Goal: Information Seeking & Learning: Learn about a topic

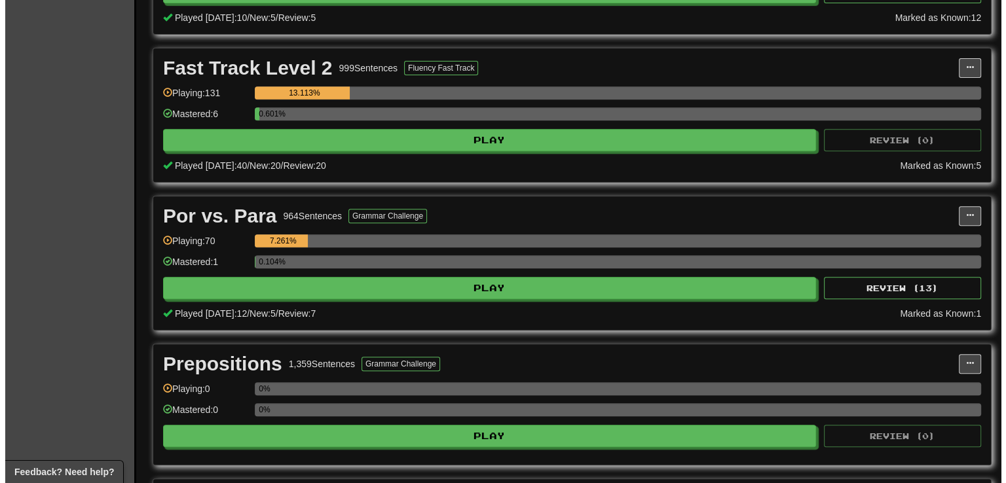
scroll to position [576, 0]
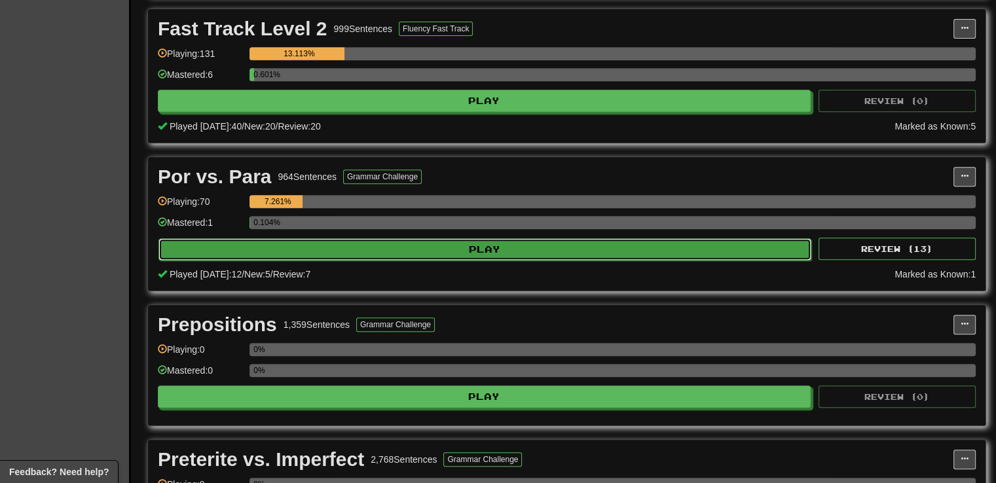
click at [424, 247] on button "Play" at bounding box center [484, 249] width 653 height 22
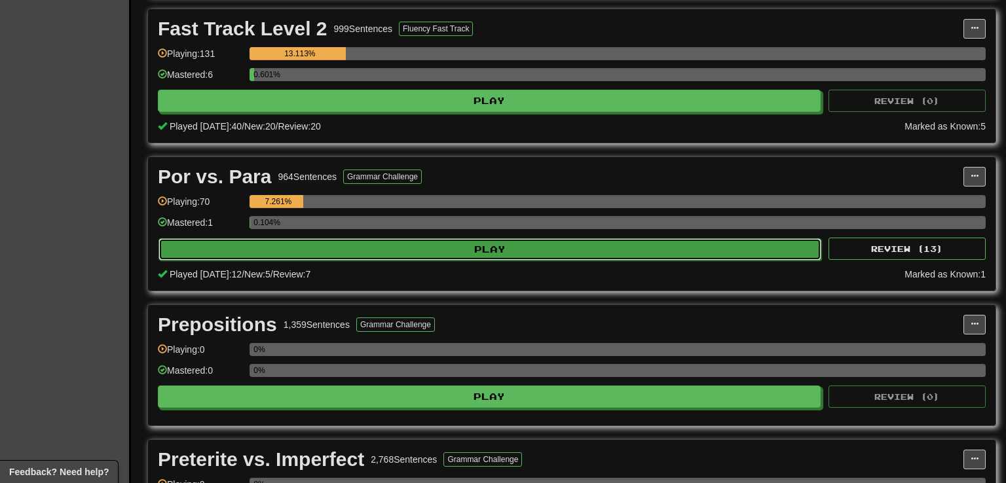
select select "**"
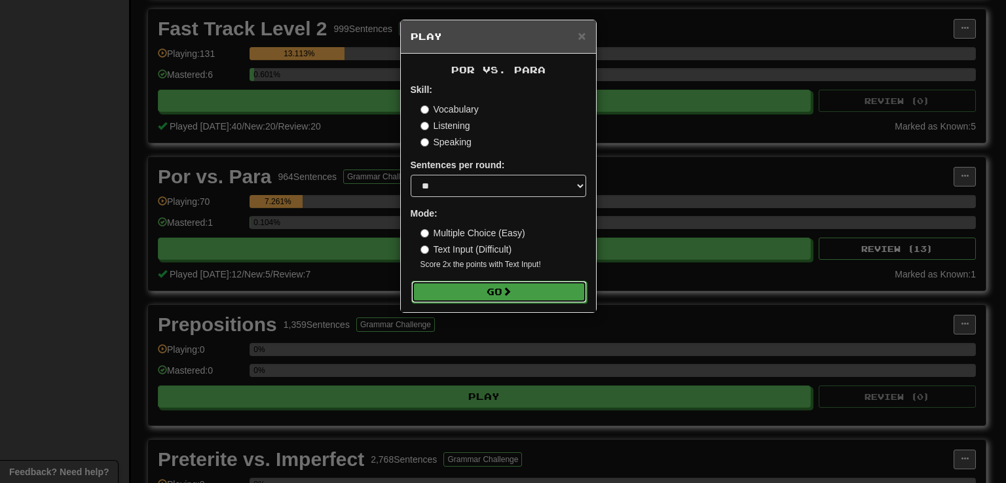
click at [500, 297] on button "Go" at bounding box center [498, 292] width 175 height 22
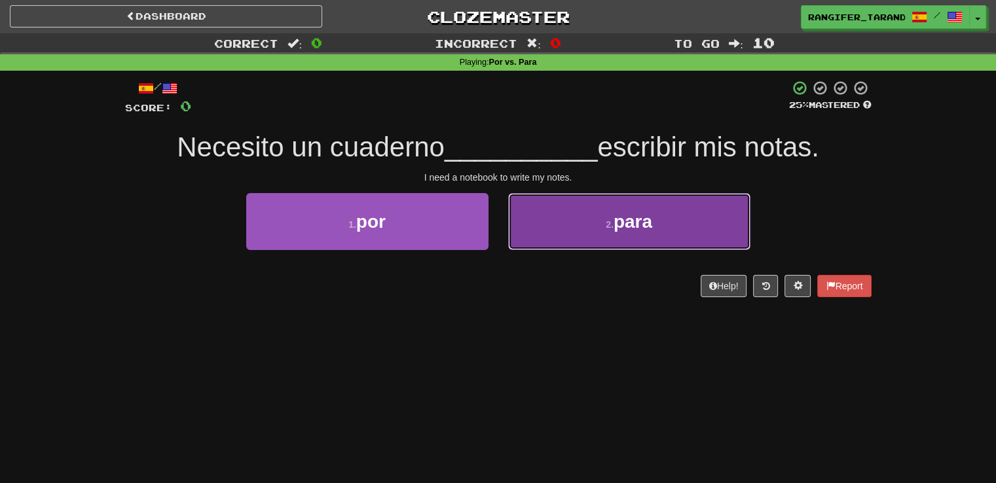
click at [534, 225] on button "2 . para" at bounding box center [629, 221] width 242 height 57
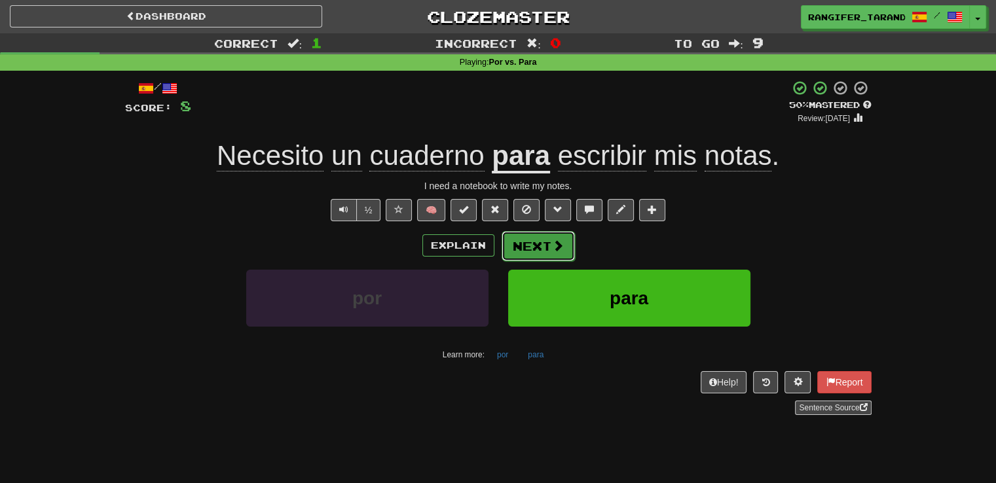
click at [534, 242] on button "Next" at bounding box center [538, 246] width 73 height 30
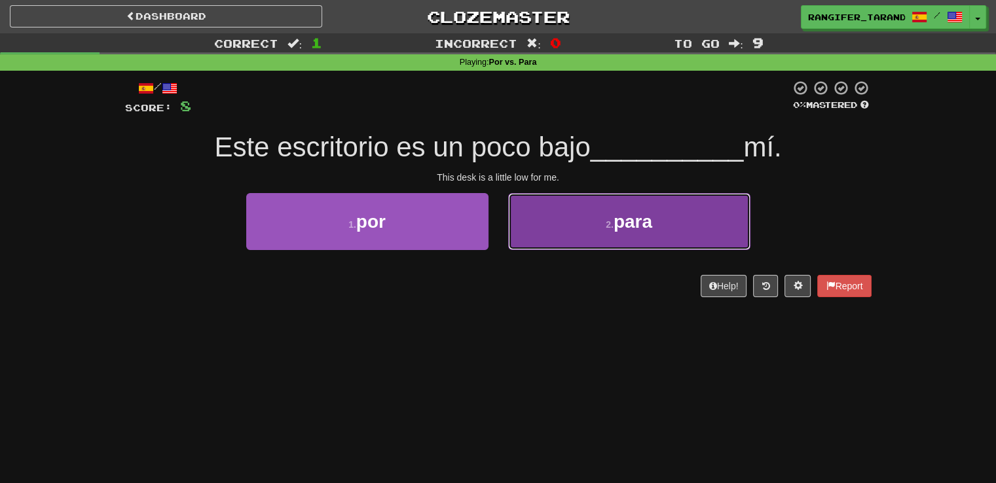
click at [560, 239] on button "2 . para" at bounding box center [629, 221] width 242 height 57
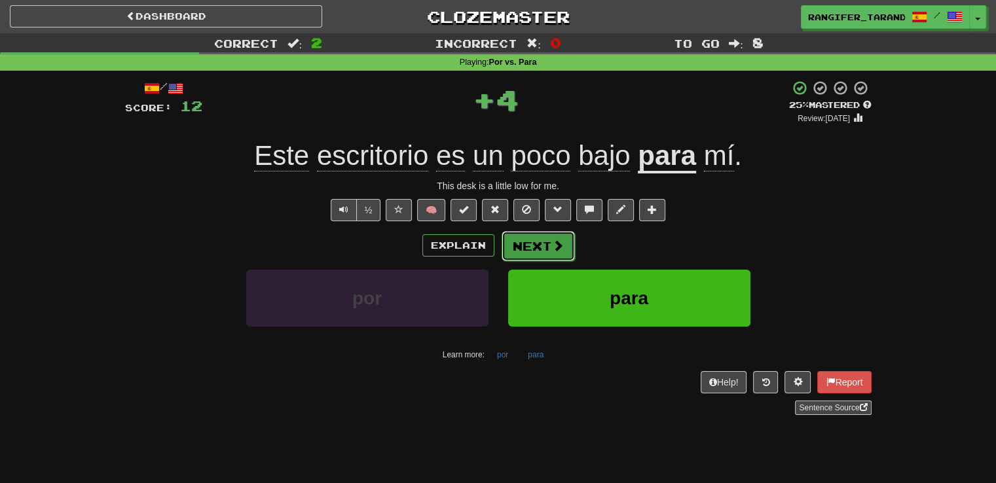
click at [543, 247] on button "Next" at bounding box center [538, 246] width 73 height 30
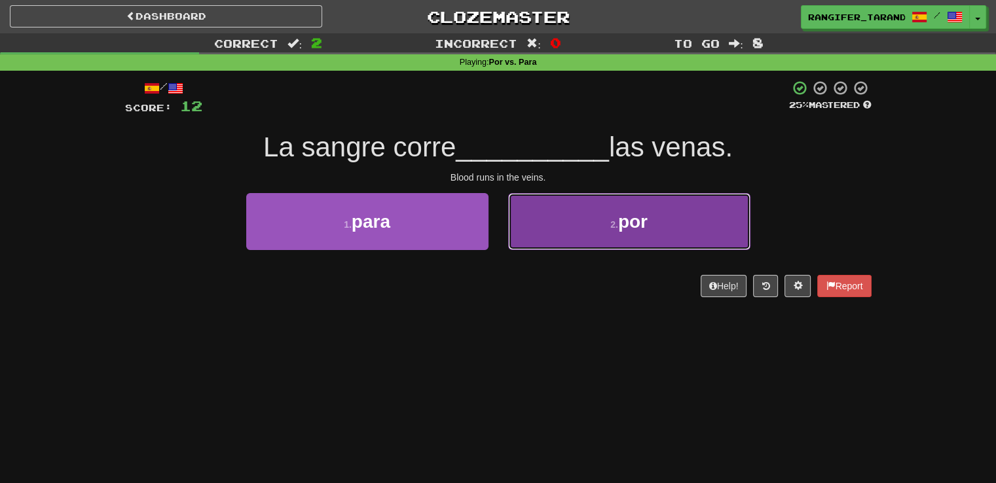
click at [591, 245] on button "2 . por" at bounding box center [629, 221] width 242 height 57
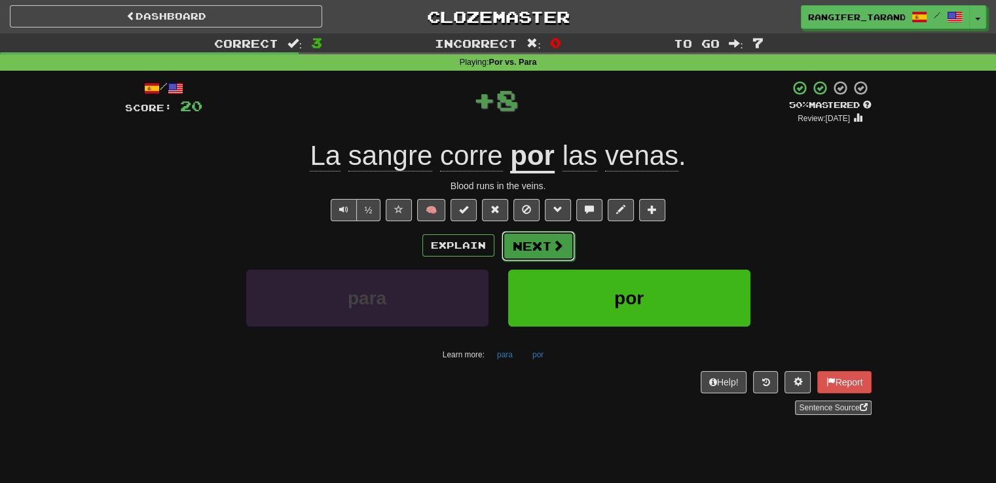
click at [540, 247] on button "Next" at bounding box center [538, 246] width 73 height 30
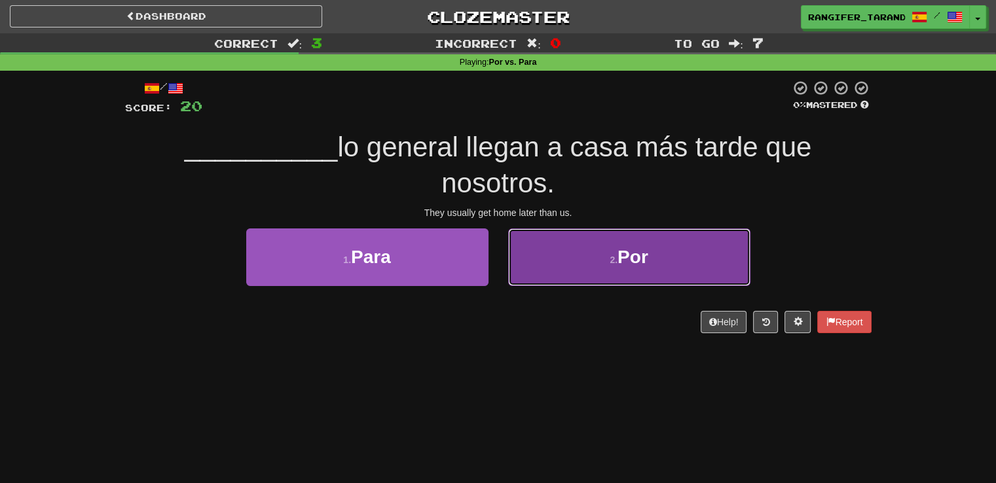
click at [549, 265] on button "2 . Por" at bounding box center [629, 257] width 242 height 57
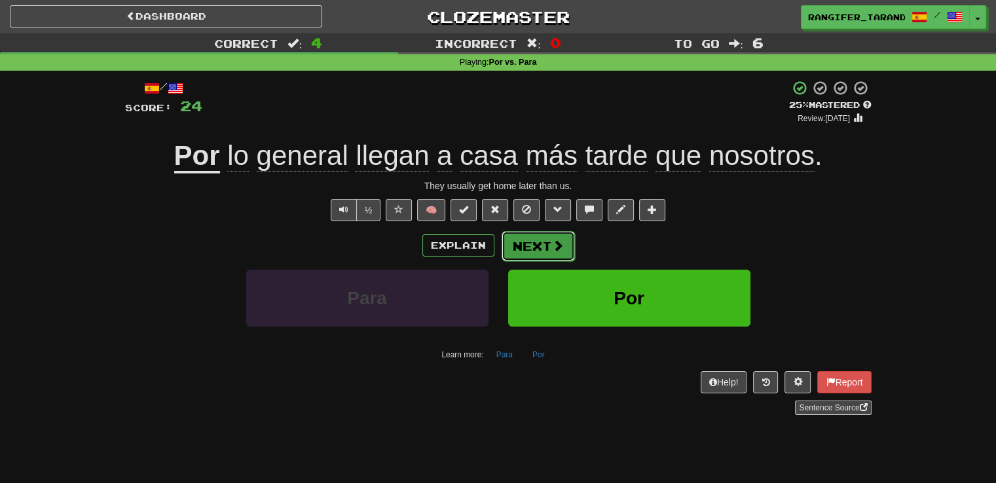
click at [537, 248] on button "Next" at bounding box center [538, 246] width 73 height 30
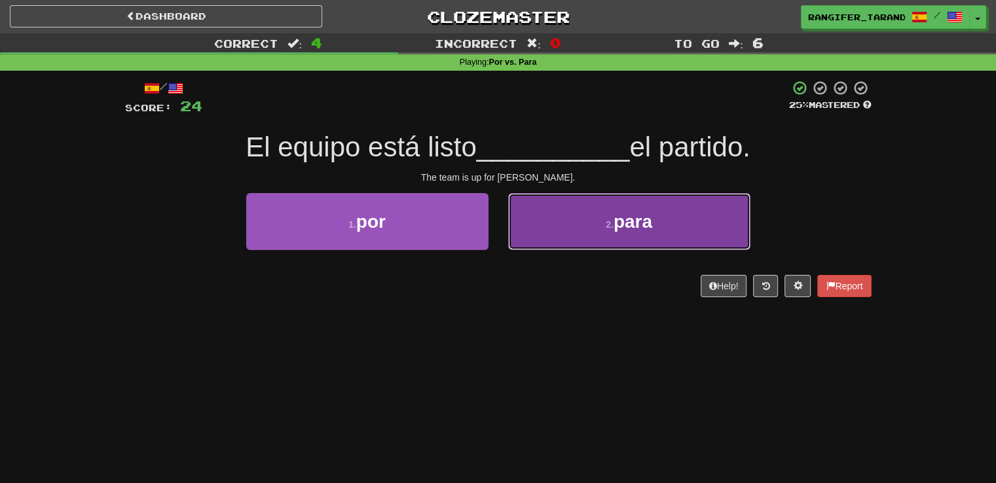
click at [563, 229] on button "2 . para" at bounding box center [629, 221] width 242 height 57
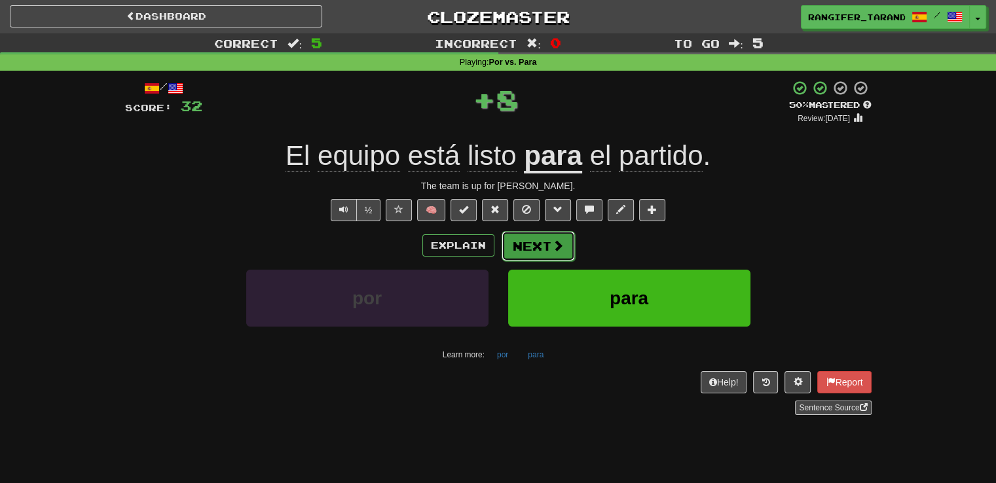
click at [555, 246] on span at bounding box center [558, 246] width 12 height 12
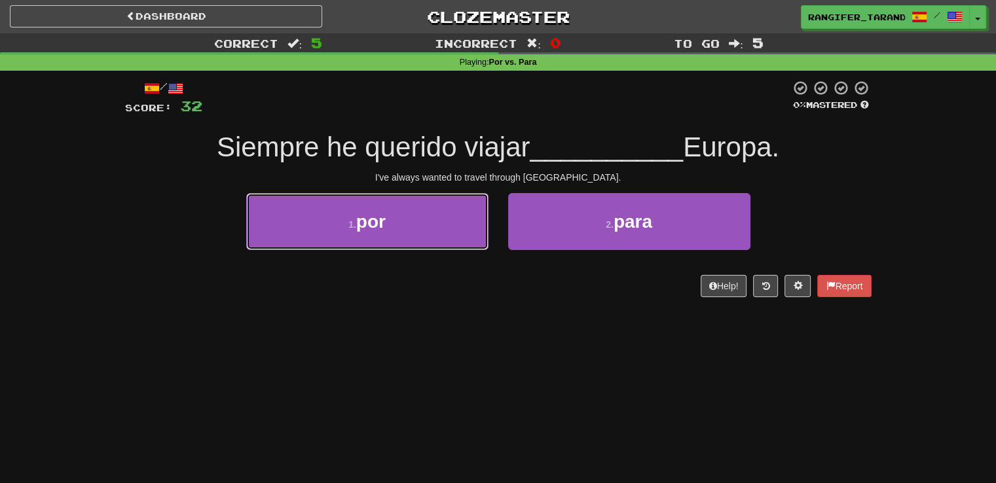
click at [400, 227] on button "1 . por" at bounding box center [367, 221] width 242 height 57
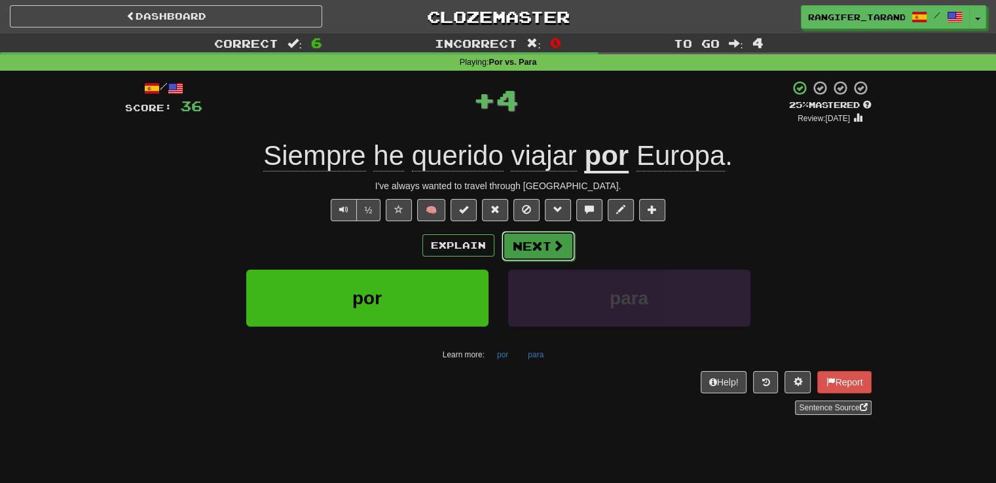
click at [553, 249] on span at bounding box center [558, 246] width 12 height 12
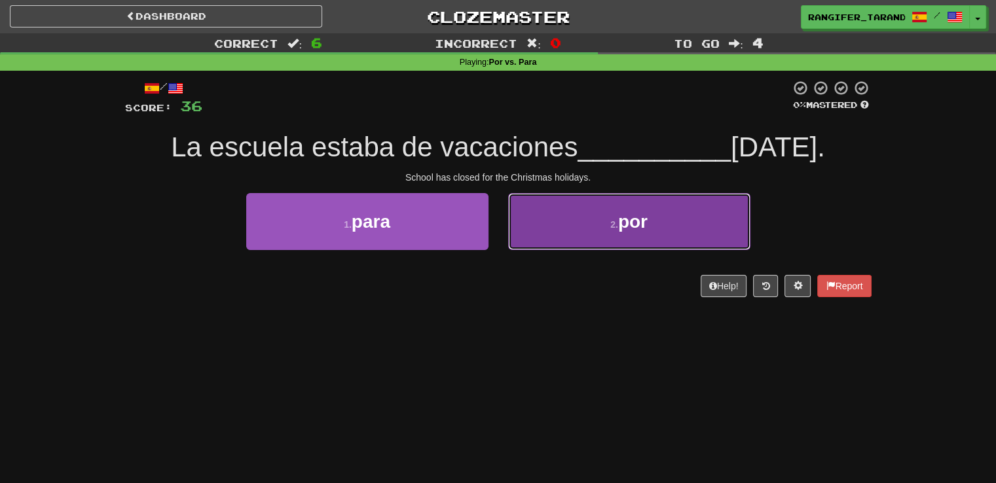
click at [557, 241] on button "2 . por" at bounding box center [629, 221] width 242 height 57
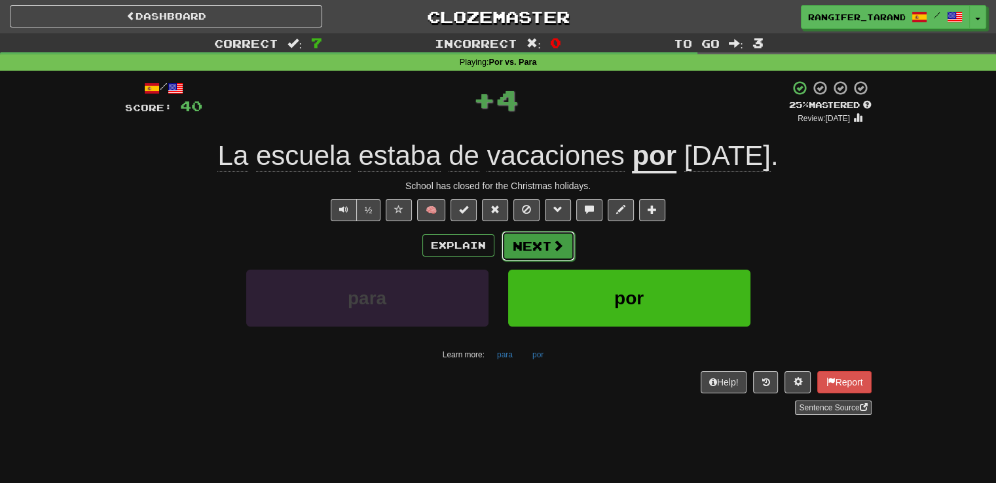
click at [557, 242] on span at bounding box center [558, 246] width 12 height 12
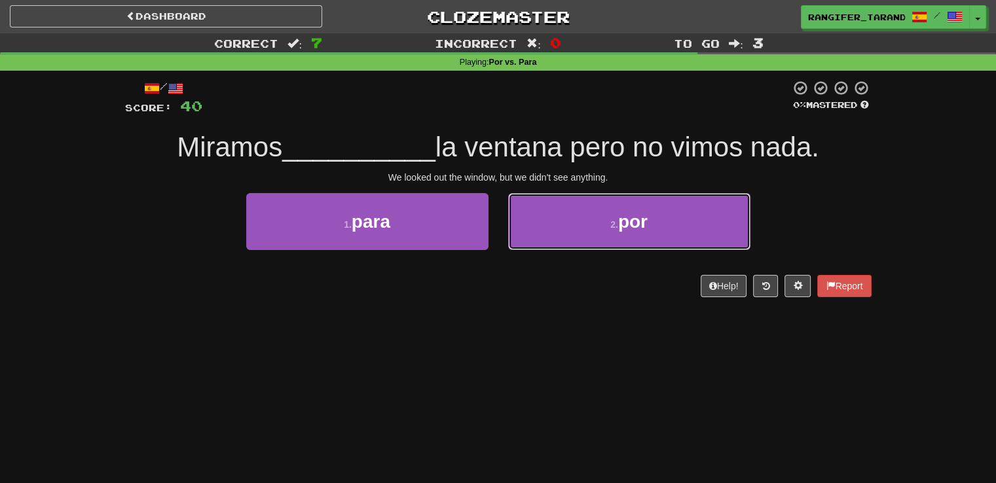
click at [557, 242] on button "2 . por" at bounding box center [629, 221] width 242 height 57
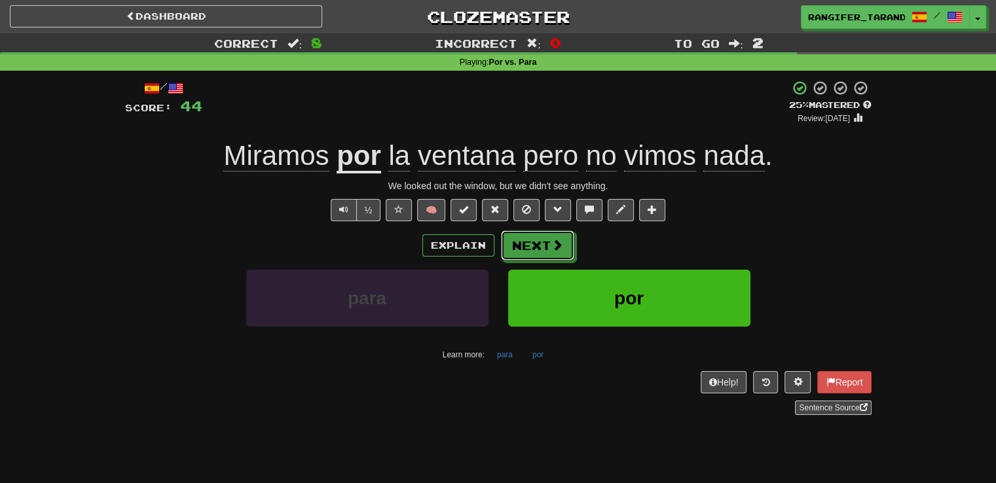
click at [557, 242] on span at bounding box center [557, 245] width 12 height 12
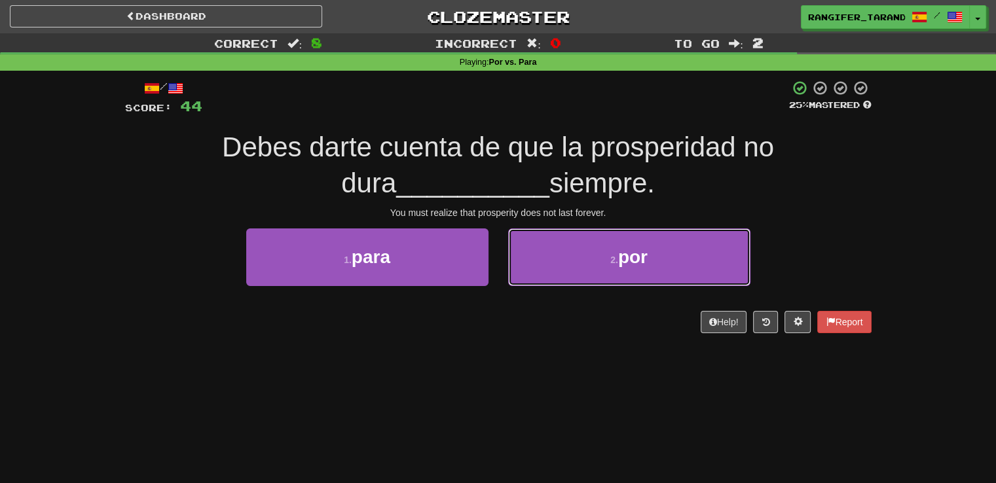
click at [557, 242] on button "2 . por" at bounding box center [629, 257] width 242 height 57
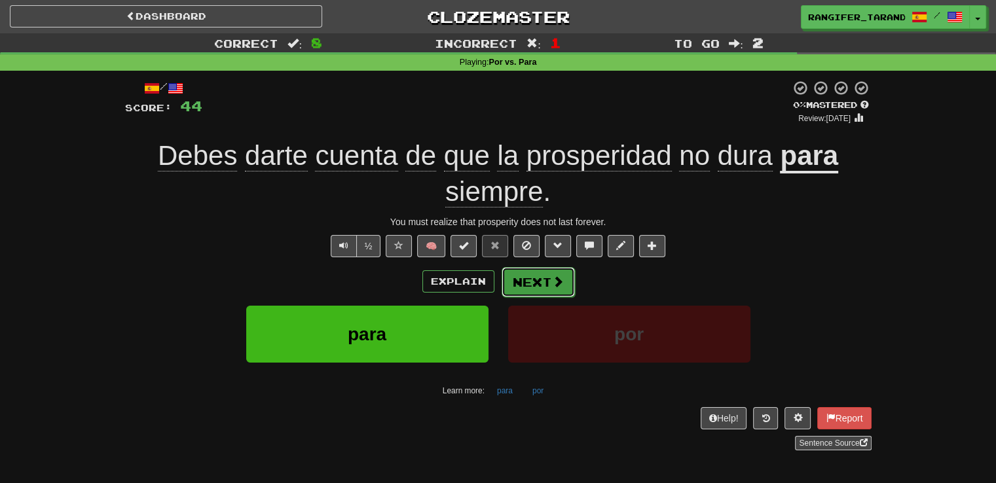
click at [545, 279] on button "Next" at bounding box center [538, 282] width 73 height 30
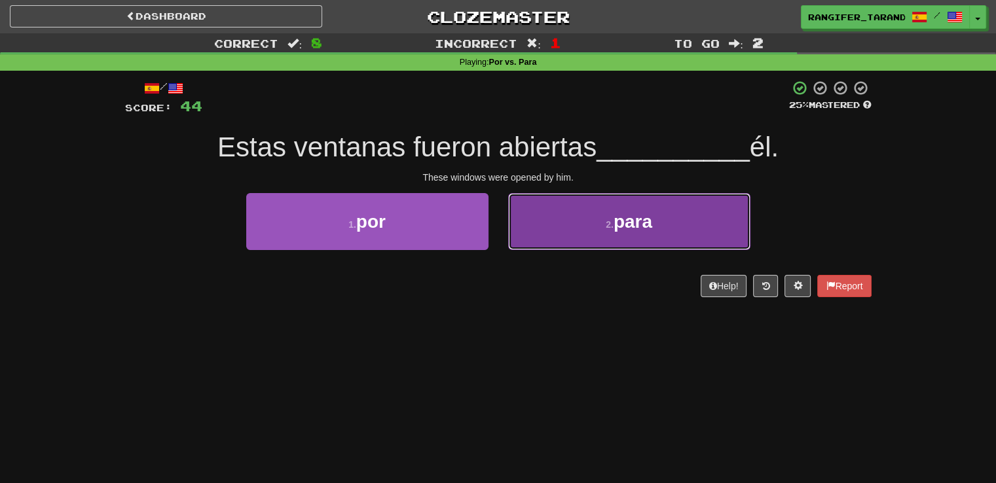
click at [518, 221] on button "2 . para" at bounding box center [629, 221] width 242 height 57
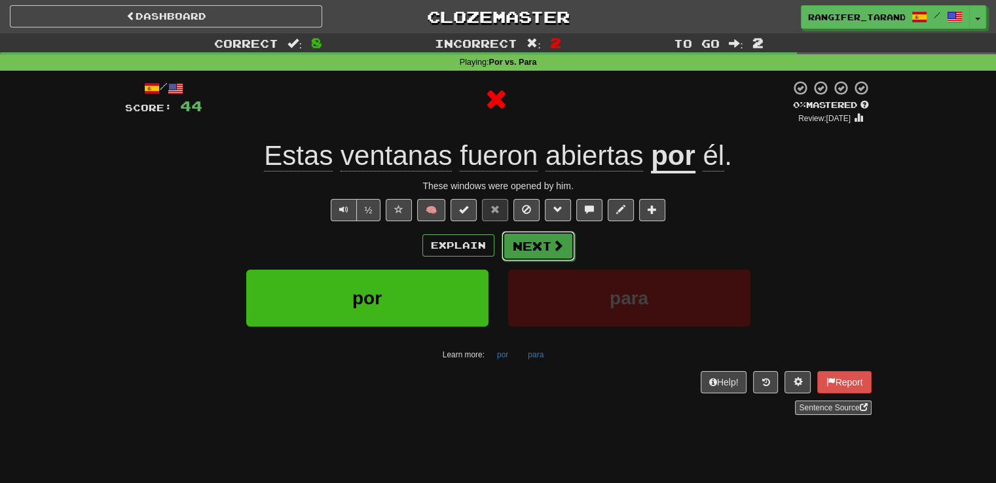
click at [516, 249] on button "Next" at bounding box center [538, 246] width 73 height 30
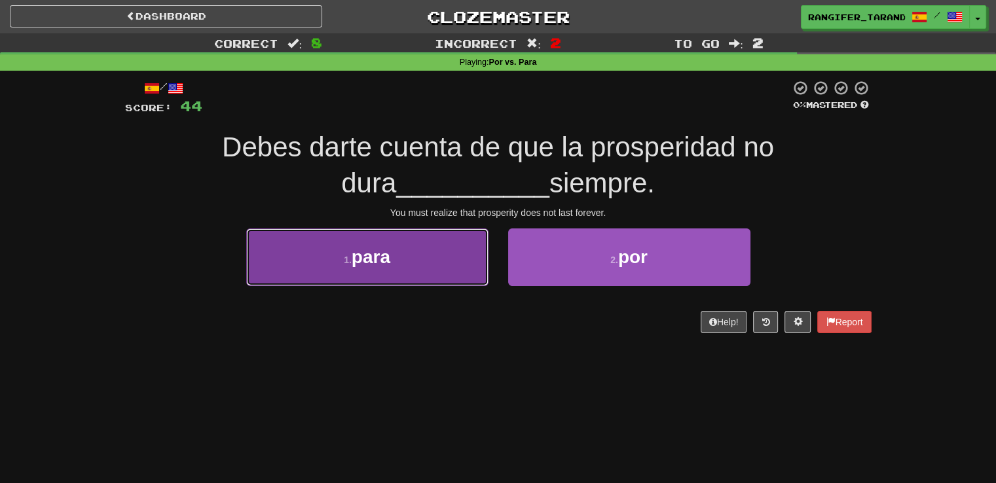
click at [420, 268] on button "1 . para" at bounding box center [367, 257] width 242 height 57
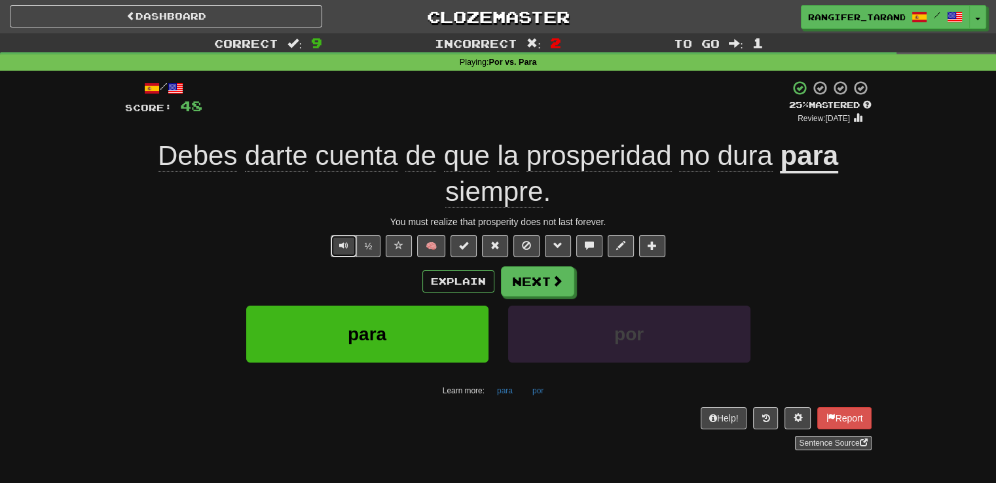
click at [345, 243] on span "Text-to-speech controls" at bounding box center [343, 245] width 9 height 9
click at [528, 276] on button "Next" at bounding box center [538, 282] width 73 height 30
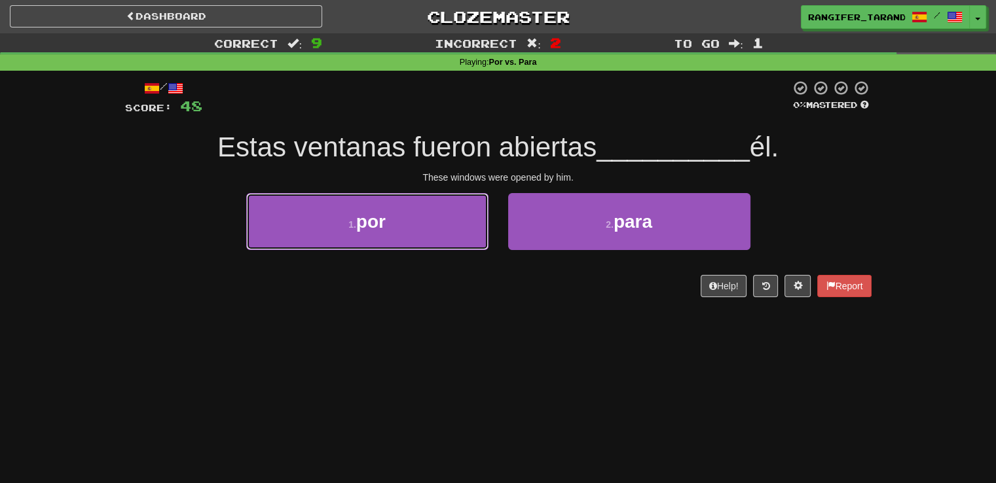
click at [447, 226] on button "1 . por" at bounding box center [367, 221] width 242 height 57
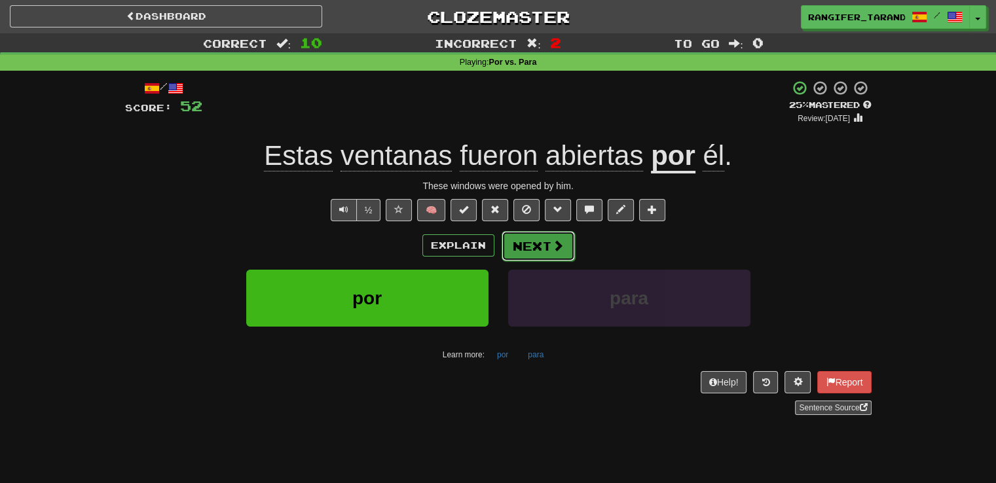
click at [544, 242] on button "Next" at bounding box center [538, 246] width 73 height 30
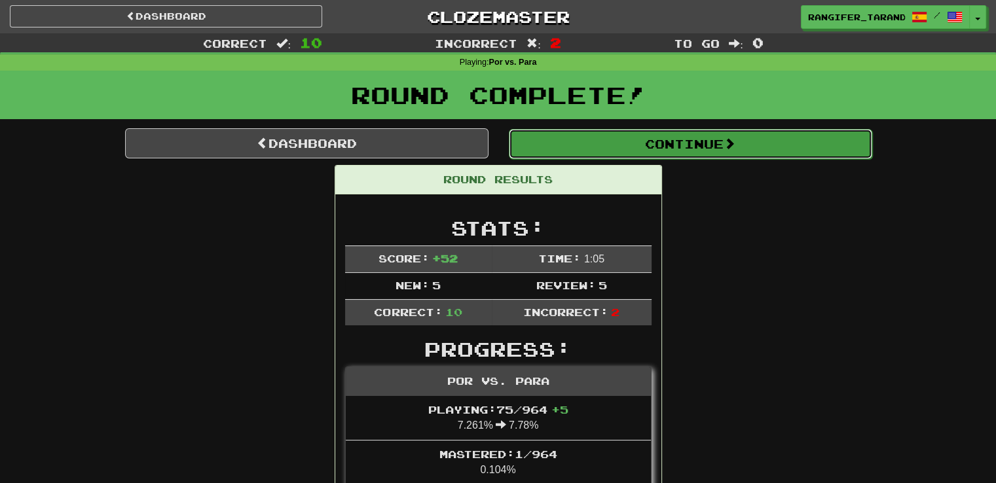
click at [685, 138] on button "Continue" at bounding box center [690, 144] width 363 height 30
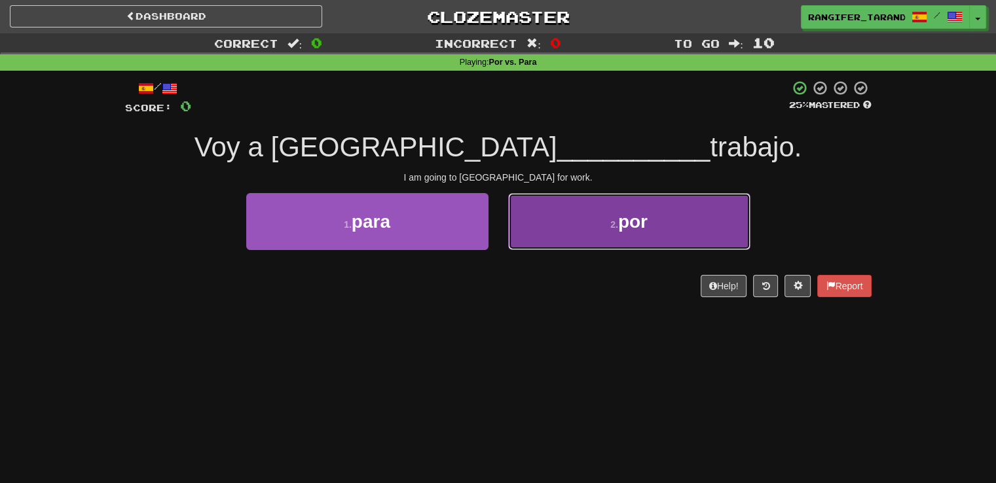
click at [529, 228] on button "2 . por" at bounding box center [629, 221] width 242 height 57
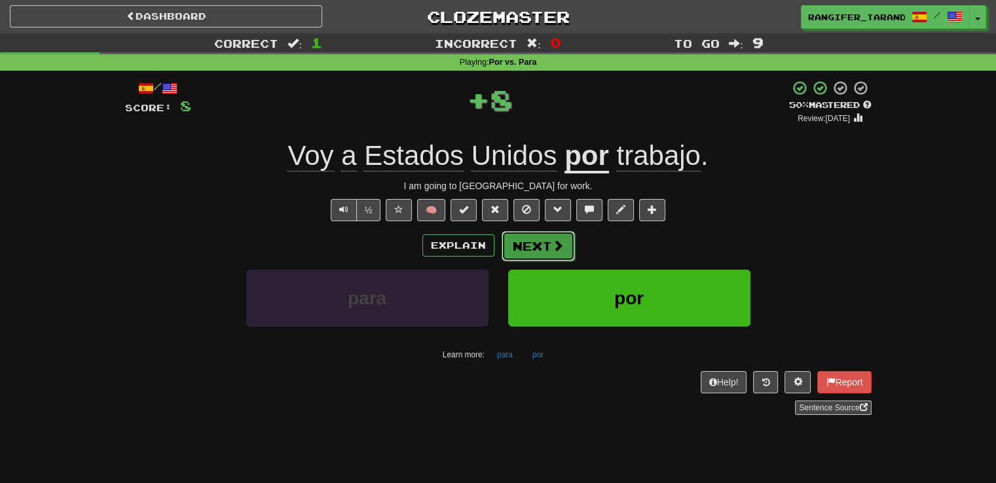
click at [530, 246] on button "Next" at bounding box center [538, 246] width 73 height 30
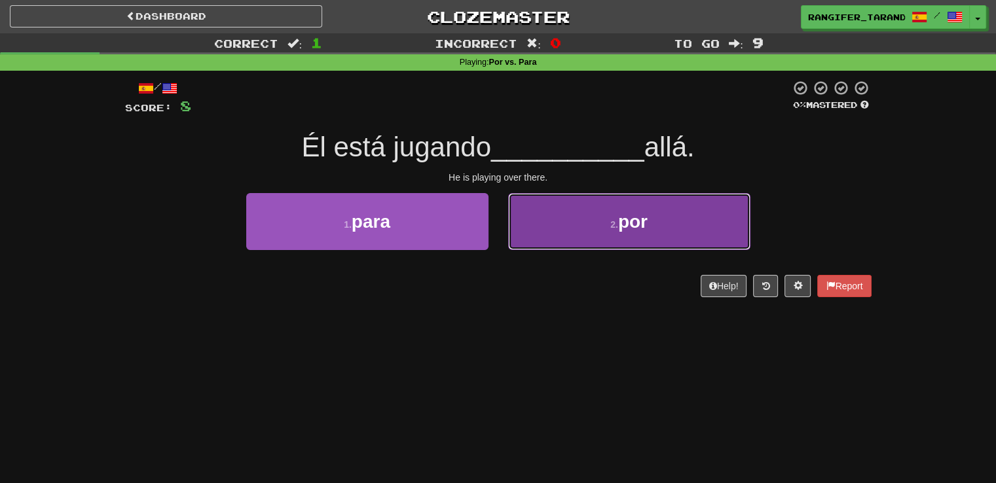
click at [550, 237] on button "2 . por" at bounding box center [629, 221] width 242 height 57
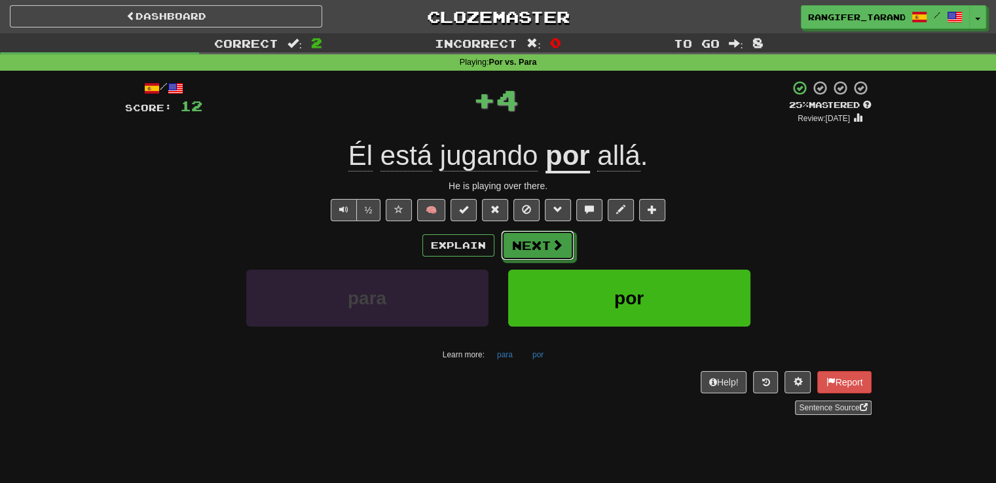
click at [549, 238] on button "Next" at bounding box center [537, 245] width 73 height 30
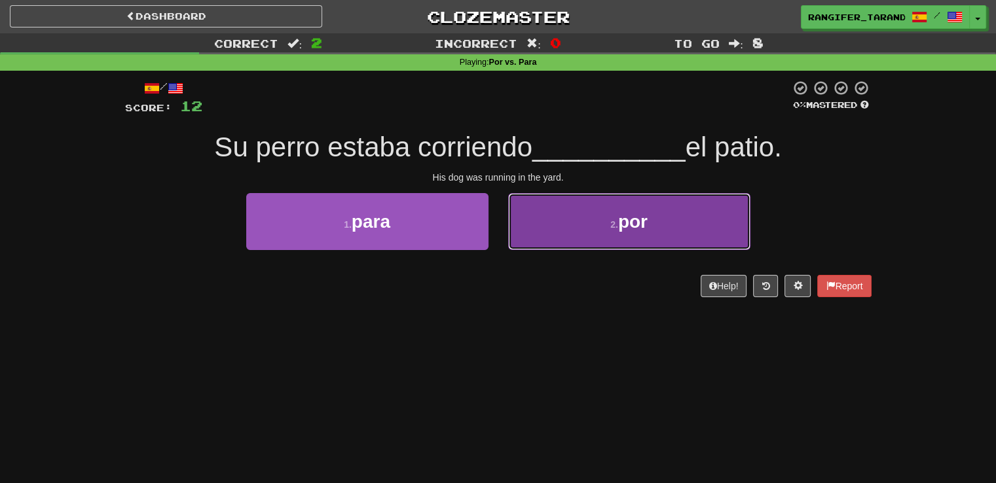
click at [566, 218] on button "2 . por" at bounding box center [629, 221] width 242 height 57
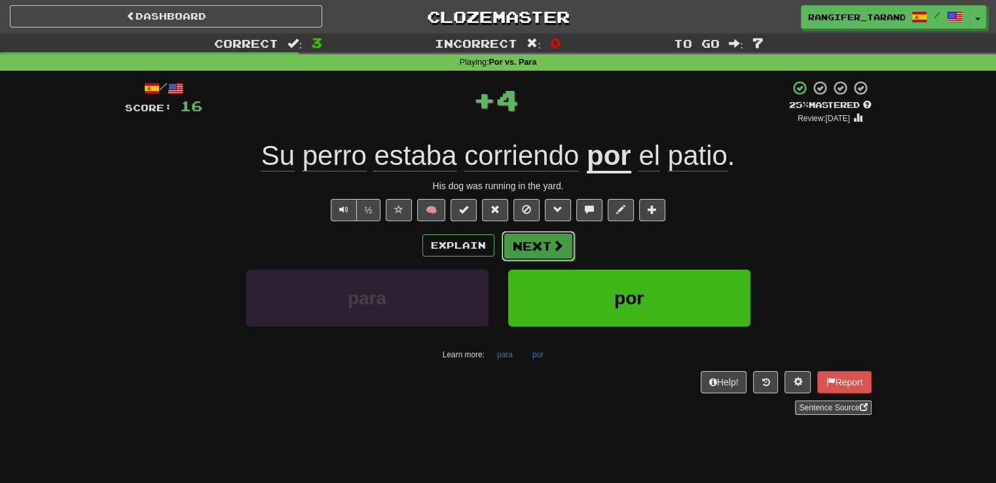
click at [558, 244] on span at bounding box center [558, 246] width 12 height 12
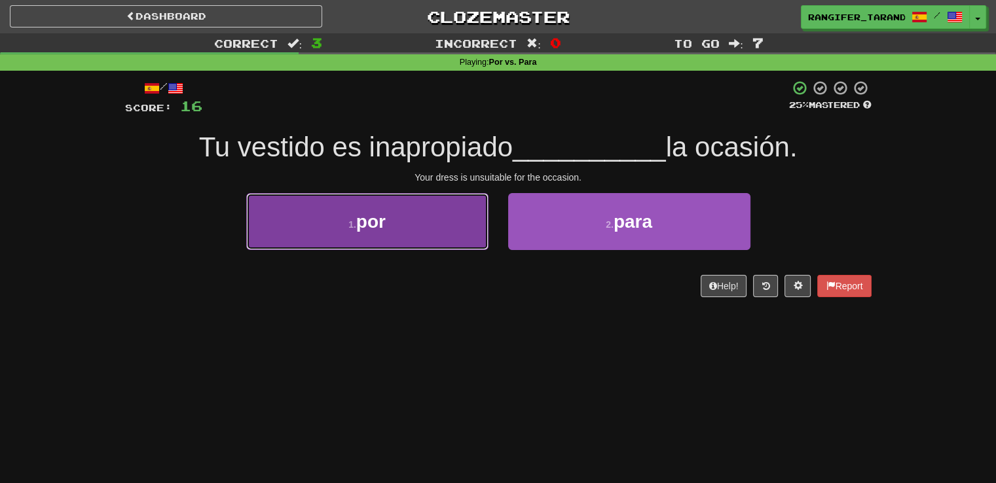
click at [452, 234] on button "1 . por" at bounding box center [367, 221] width 242 height 57
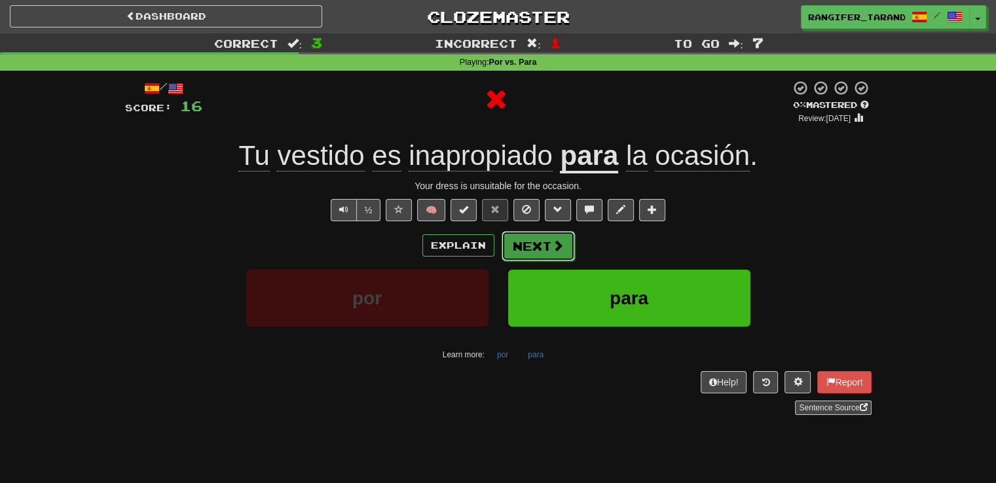
click at [559, 251] on span at bounding box center [558, 246] width 12 height 12
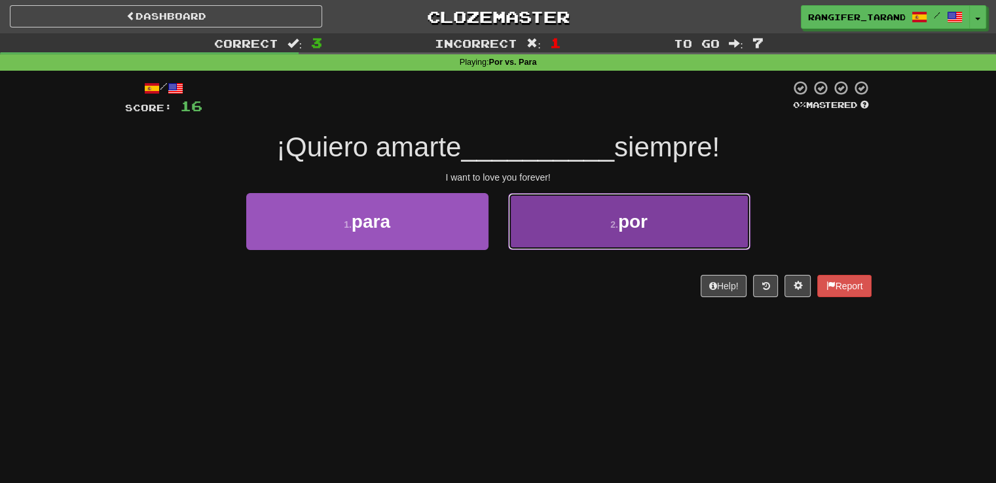
click at [560, 236] on button "2 . por" at bounding box center [629, 221] width 242 height 57
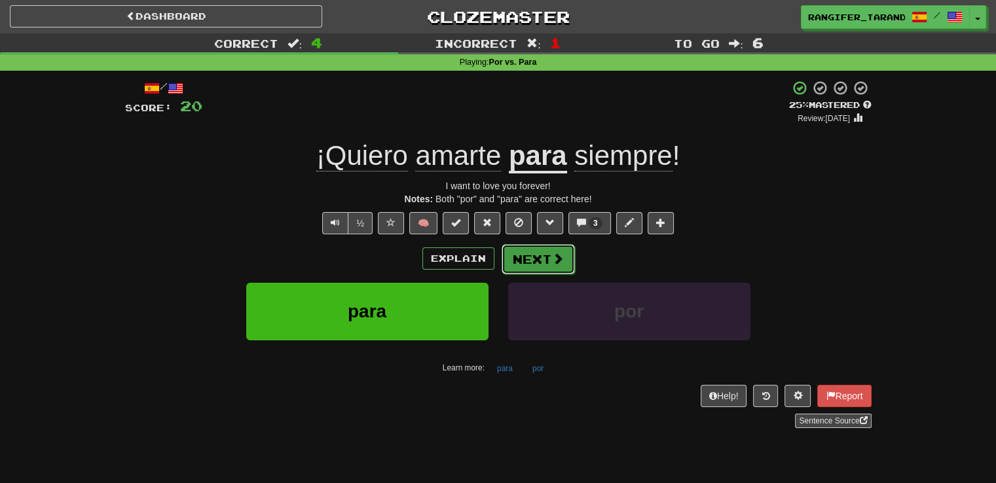
click at [537, 261] on button "Next" at bounding box center [538, 259] width 73 height 30
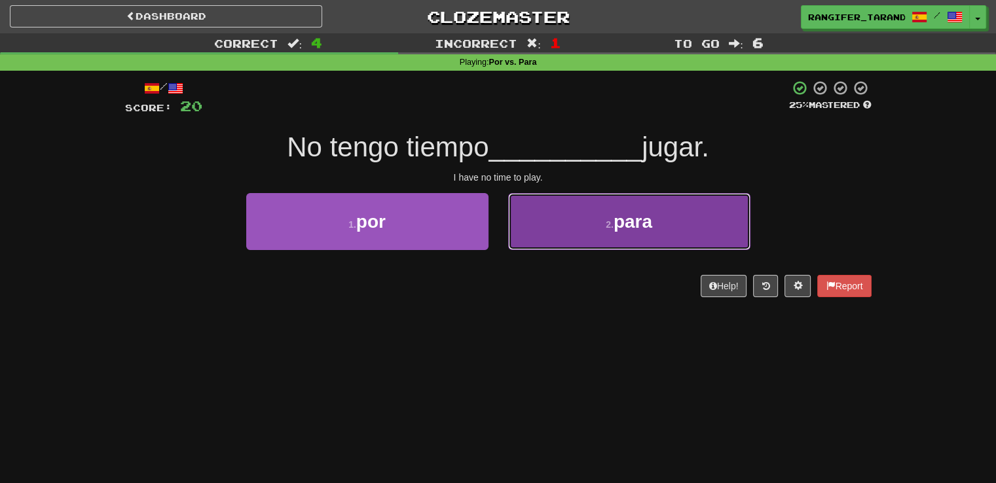
click at [550, 213] on button "2 . para" at bounding box center [629, 221] width 242 height 57
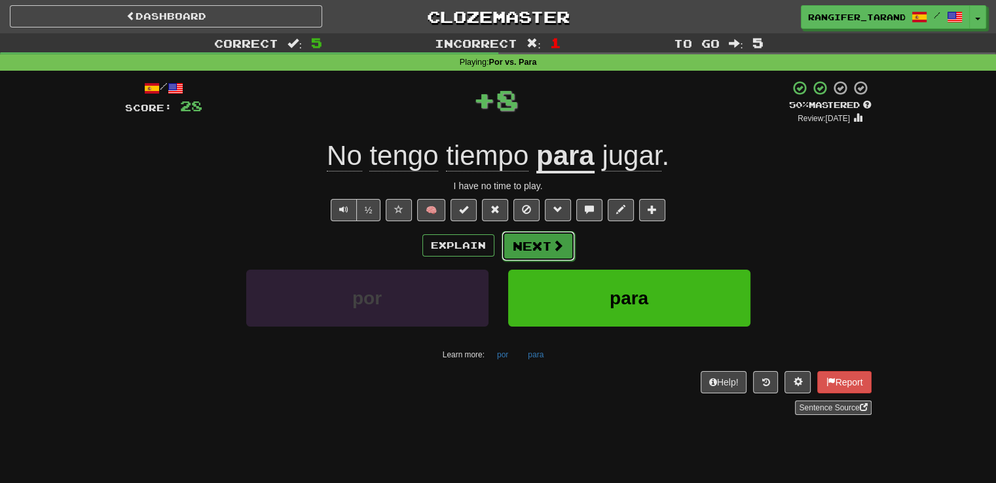
click at [549, 238] on button "Next" at bounding box center [538, 246] width 73 height 30
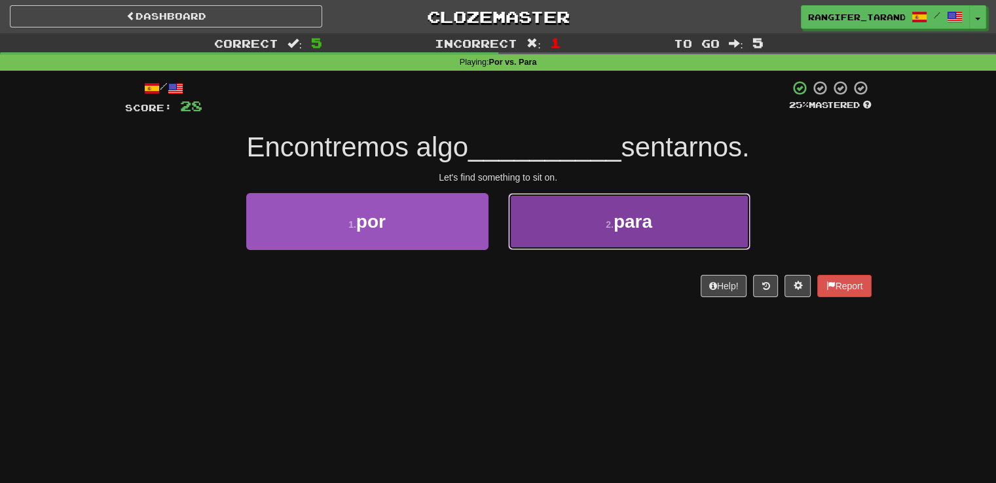
click at [557, 202] on button "2 . para" at bounding box center [629, 221] width 242 height 57
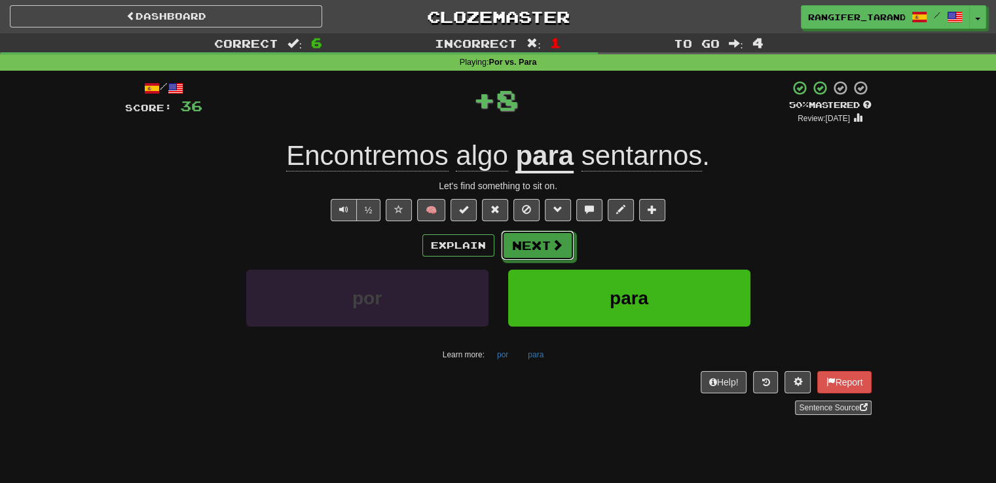
click at [534, 242] on button "Next" at bounding box center [537, 245] width 73 height 30
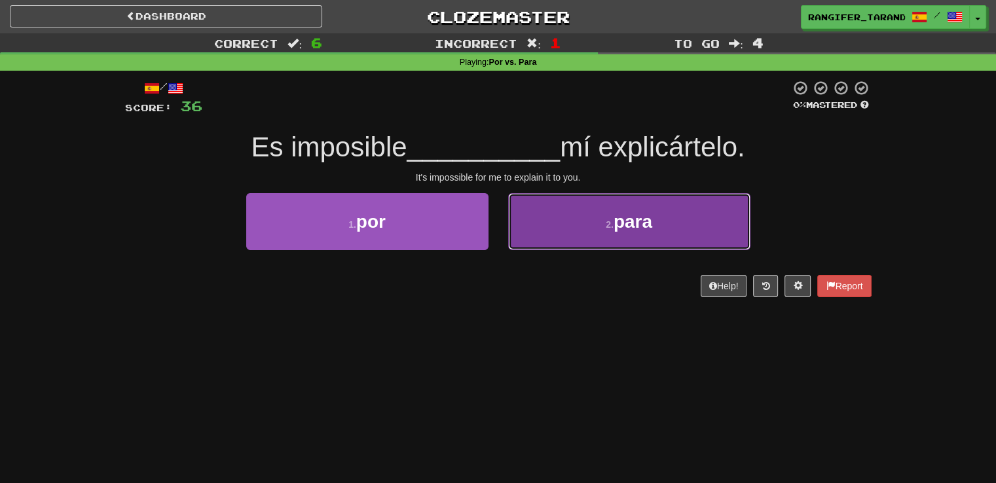
click at [548, 236] on button "2 . para" at bounding box center [629, 221] width 242 height 57
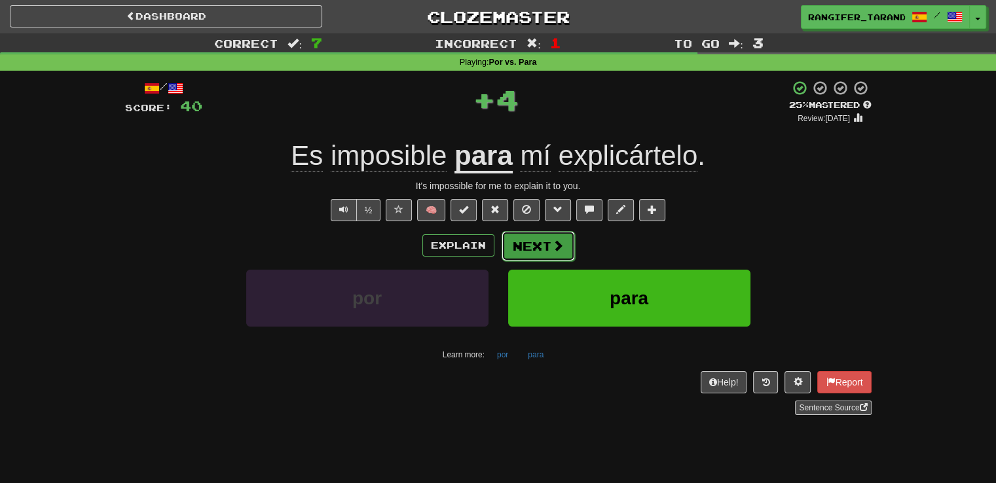
click at [547, 250] on button "Next" at bounding box center [538, 246] width 73 height 30
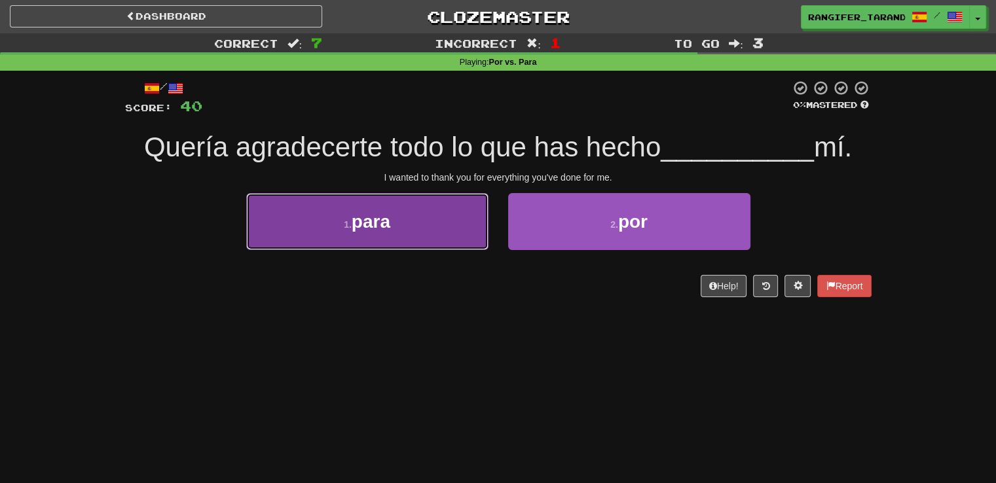
click at [450, 230] on button "1 . para" at bounding box center [367, 221] width 242 height 57
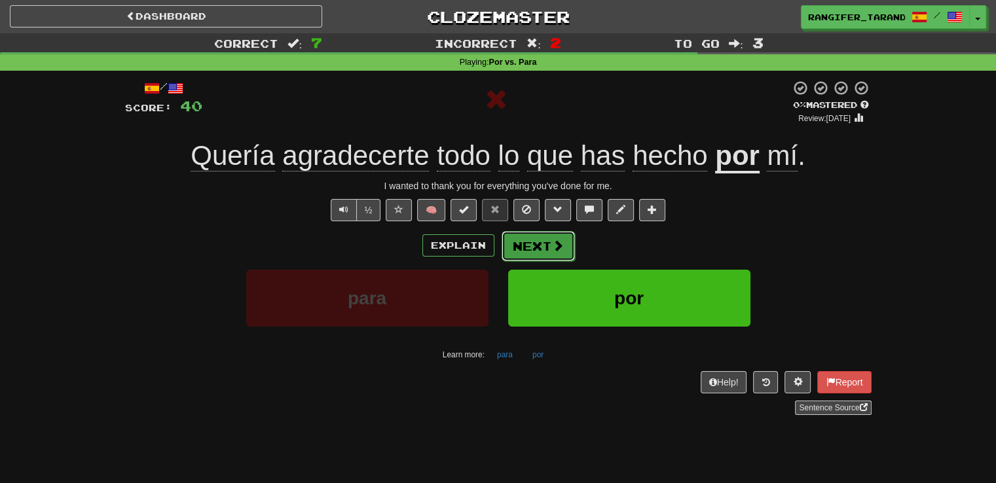
click at [550, 252] on button "Next" at bounding box center [538, 246] width 73 height 30
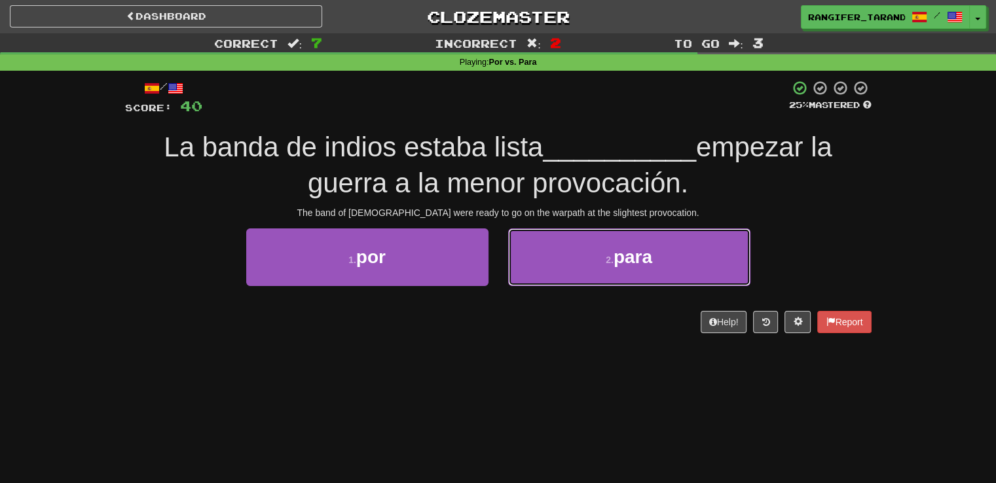
click at [619, 265] on span "para" at bounding box center [633, 257] width 39 height 20
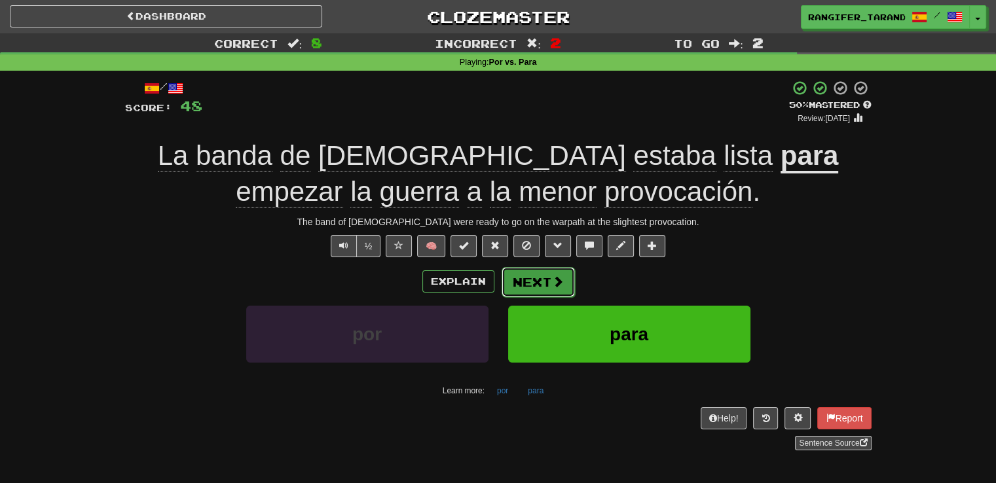
click at [516, 278] on button "Next" at bounding box center [538, 282] width 73 height 30
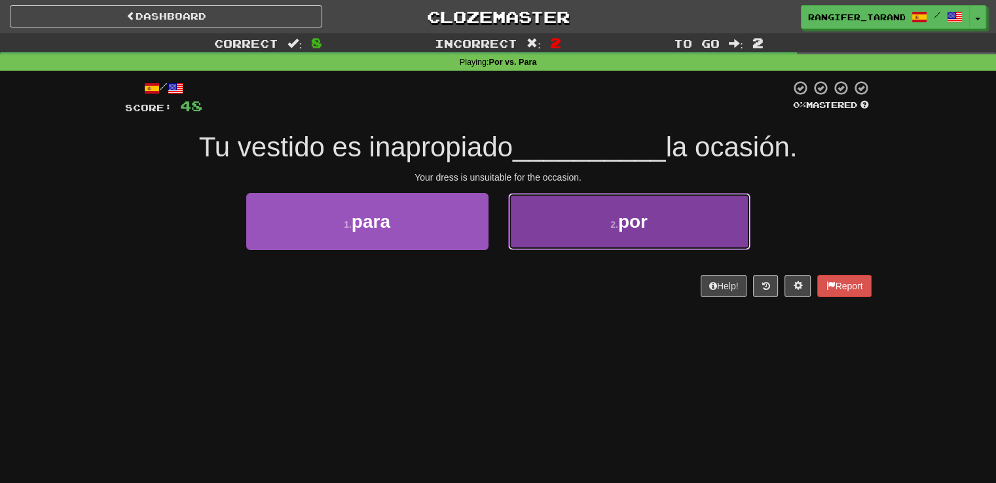
click at [570, 221] on button "2 . por" at bounding box center [629, 221] width 242 height 57
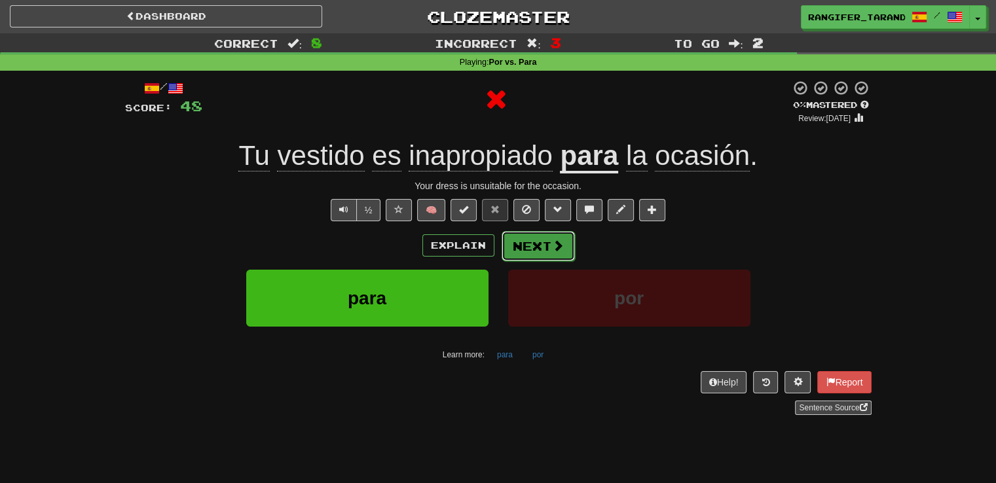
click at [515, 251] on button "Next" at bounding box center [538, 246] width 73 height 30
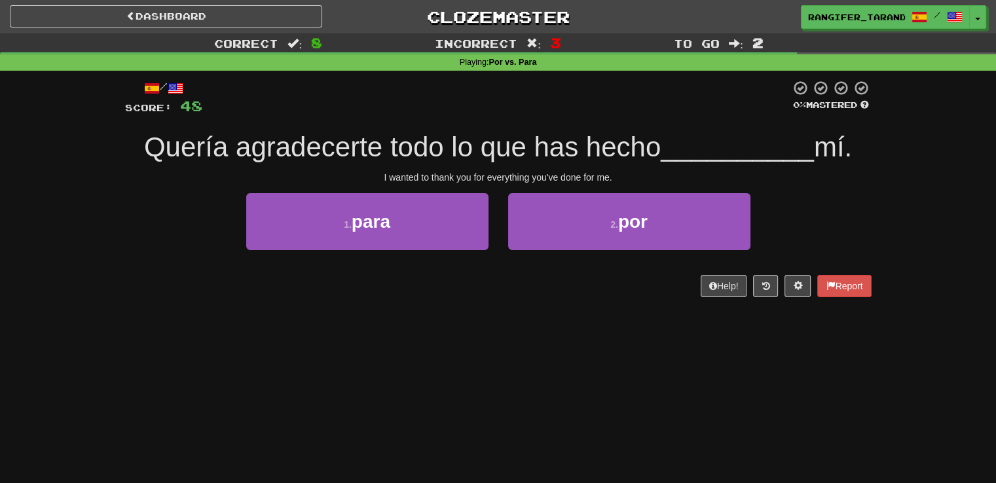
click at [515, 251] on div "2 . por" at bounding box center [629, 230] width 262 height 75
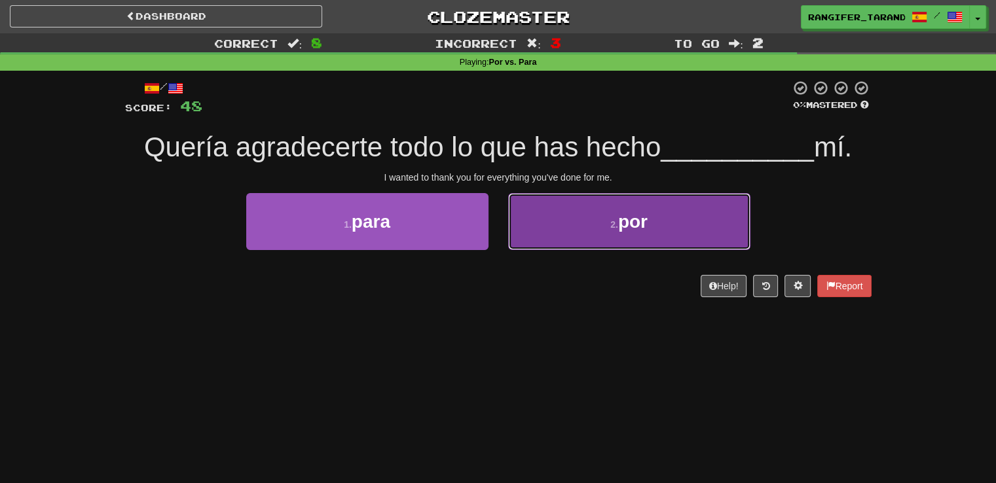
click at [553, 222] on button "2 . por" at bounding box center [629, 221] width 242 height 57
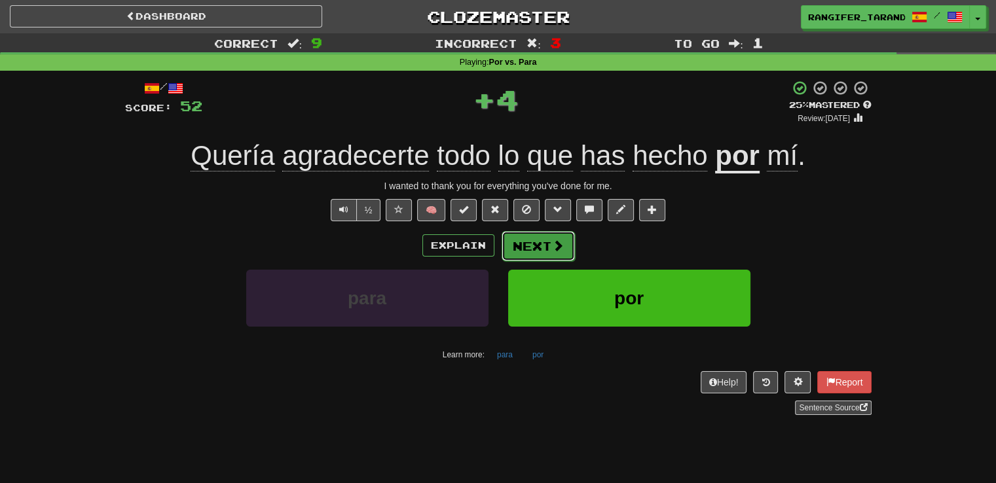
click at [543, 242] on button "Next" at bounding box center [538, 246] width 73 height 30
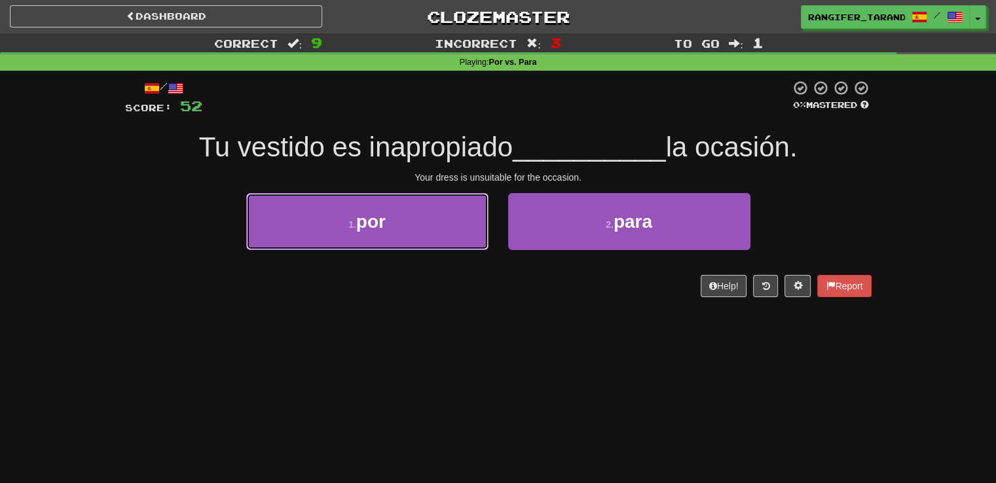
click at [411, 229] on button "1 . por" at bounding box center [367, 221] width 242 height 57
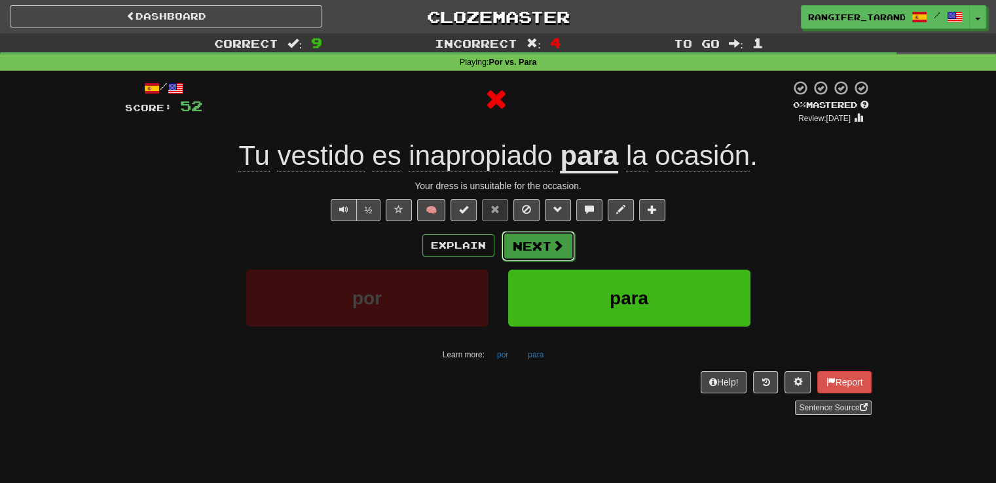
click at [552, 244] on span at bounding box center [558, 246] width 12 height 12
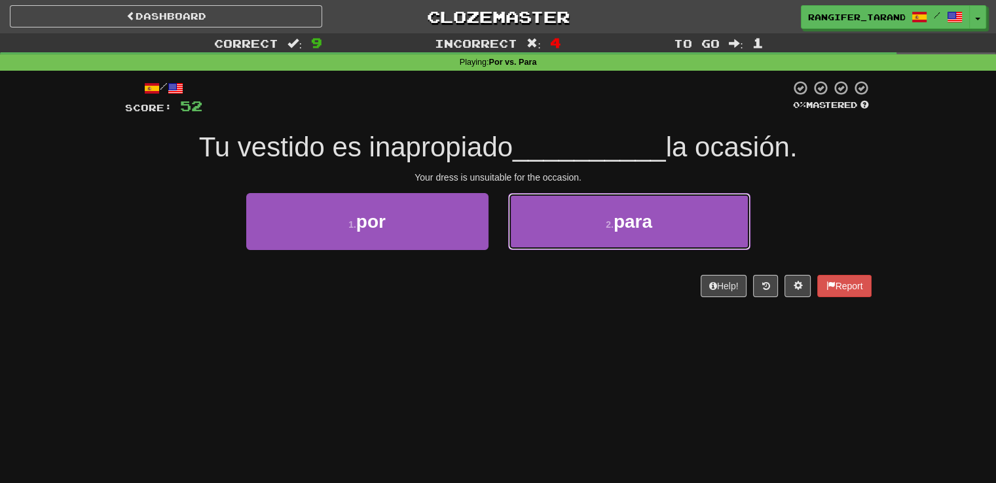
click at [551, 244] on button "2 . para" at bounding box center [629, 221] width 242 height 57
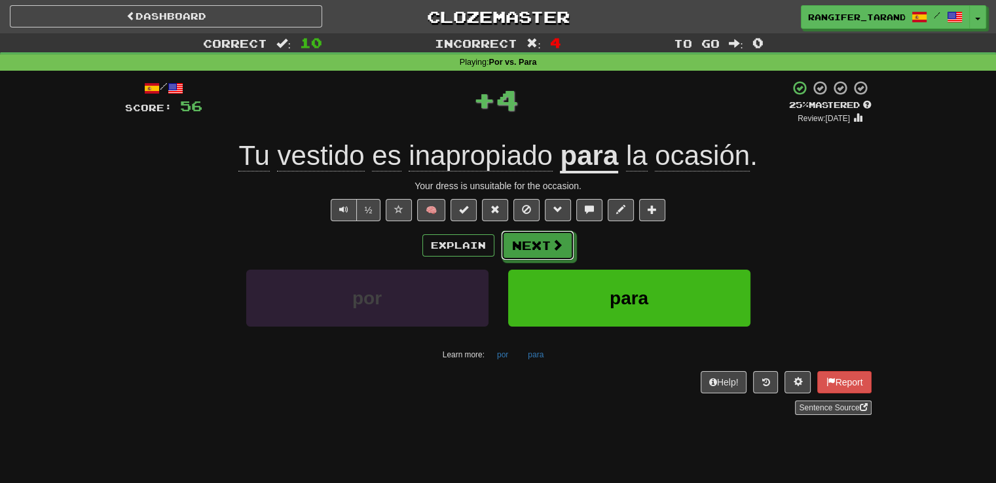
click at [551, 244] on span at bounding box center [557, 245] width 12 height 12
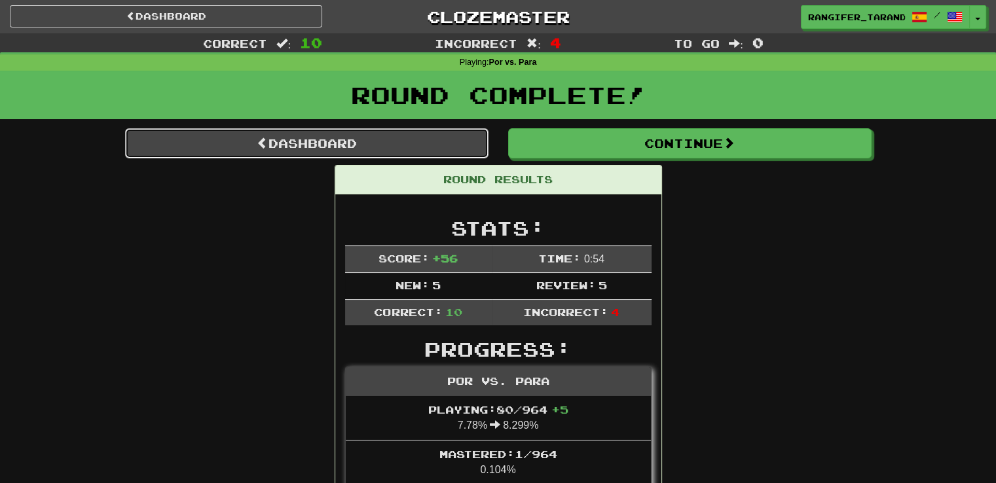
click at [395, 138] on link "Dashboard" at bounding box center [306, 143] width 363 height 30
